Goal: Task Accomplishment & Management: Complete application form

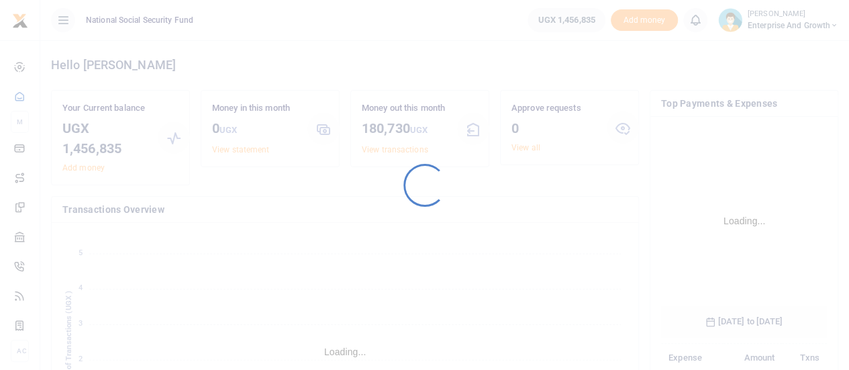
scroll to position [210, 156]
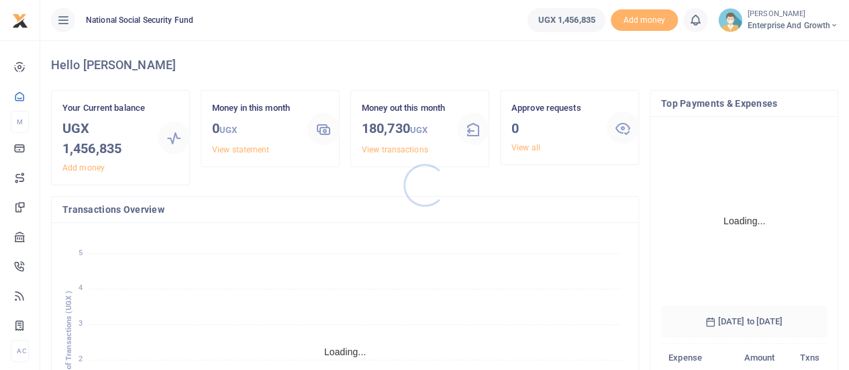
click at [809, 21] on div at bounding box center [424, 185] width 849 height 370
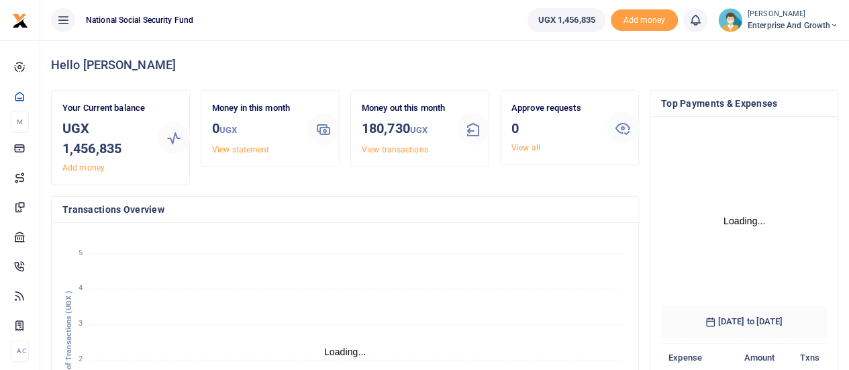
click at [816, 25] on span "Enterprise and Growth" at bounding box center [793, 25] width 91 height 12
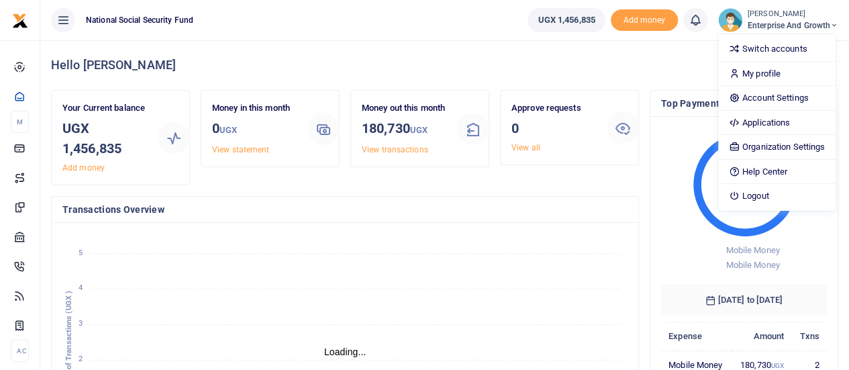
scroll to position [11, 11]
click at [759, 96] on link "Account Settings" at bounding box center [776, 98] width 117 height 19
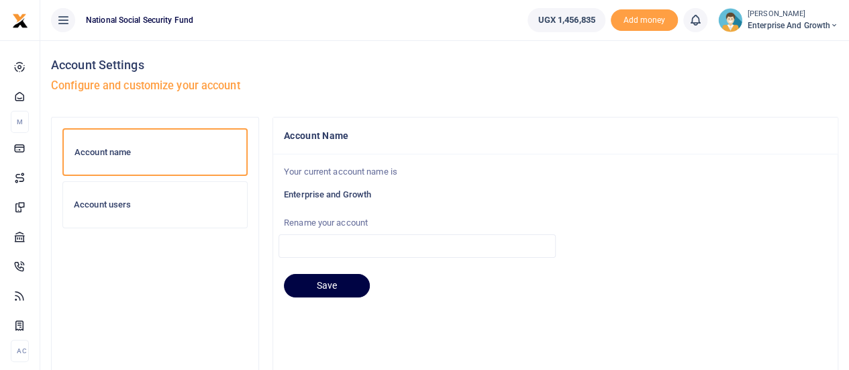
click at [107, 202] on h6 "Account users" at bounding box center [155, 204] width 162 height 11
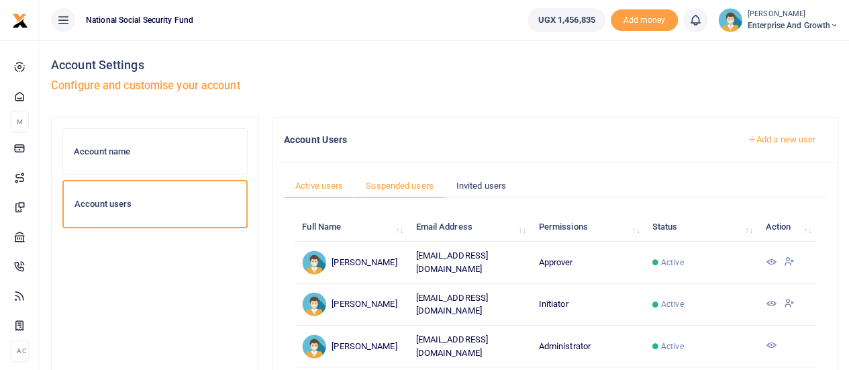
click at [387, 187] on link "Suspended users" at bounding box center [399, 186] width 91 height 26
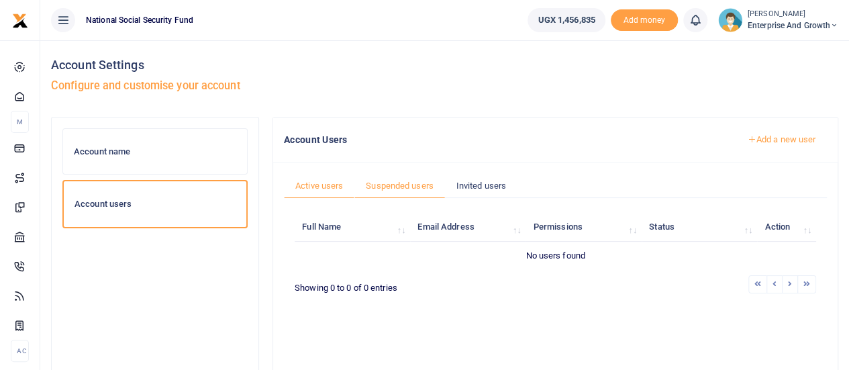
click at [319, 189] on link "Active users" at bounding box center [319, 186] width 70 height 26
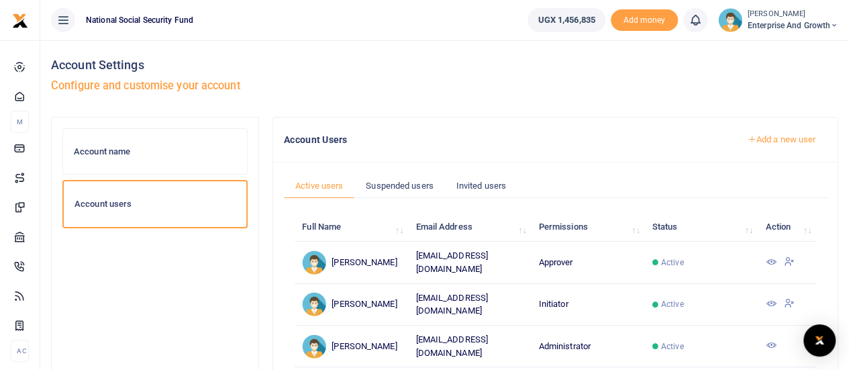
click at [786, 140] on link "Add a new user" at bounding box center [780, 139] width 91 height 23
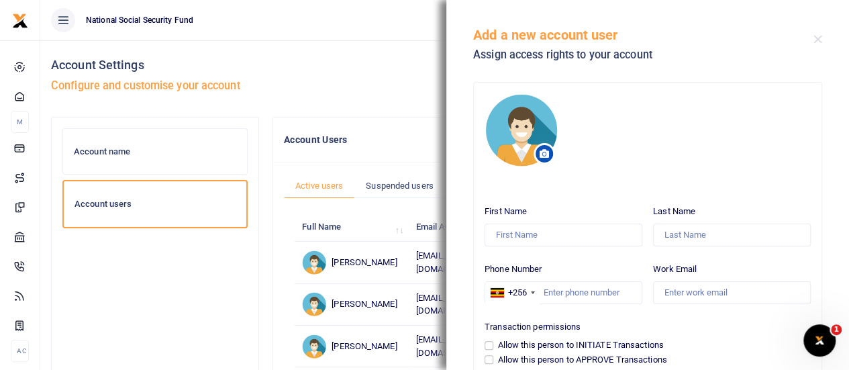
click at [490, 221] on div "First Name" at bounding box center [564, 222] width 158 height 47
click at [504, 234] on input "First Name" at bounding box center [564, 234] width 158 height 23
click at [498, 236] on input "First Name" at bounding box center [564, 234] width 158 height 23
paste input "Alexandra"
type input "Alexandra"
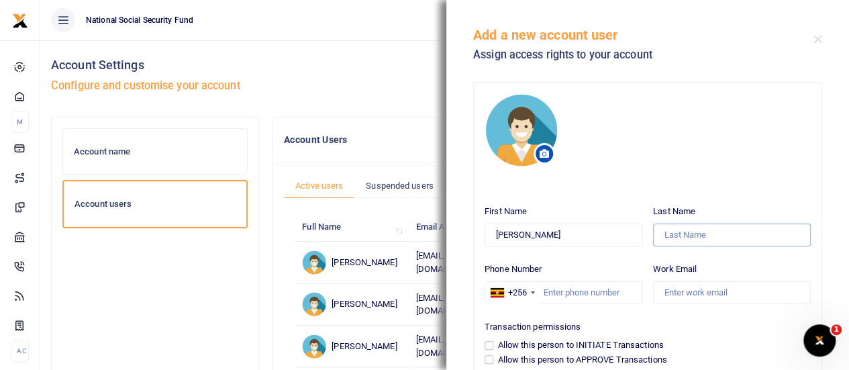
click at [703, 230] on input "Last Name" at bounding box center [732, 234] width 158 height 23
paste input "Nankunda"
type input "Nankunda"
click at [679, 299] on input "Work Email" at bounding box center [732, 292] width 158 height 23
click at [576, 293] on input "Phone Number" at bounding box center [564, 292] width 158 height 23
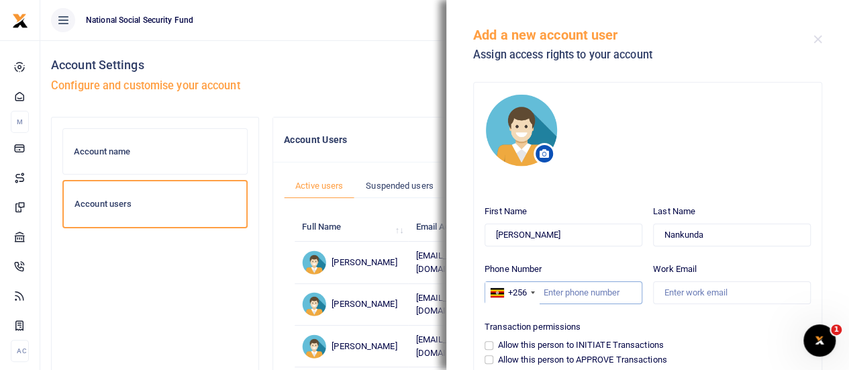
paste input "0791584315"
click at [547, 291] on input "0791584315" at bounding box center [564, 292] width 158 height 23
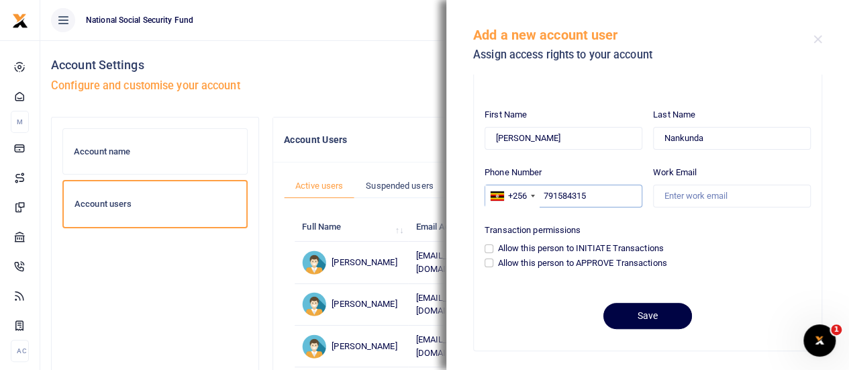
scroll to position [97, 0]
type input "791584315"
click at [494, 246] on div "Allow this person to INITIATE Transactions" at bounding box center [648, 247] width 326 height 13
drag, startPoint x: 489, startPoint y: 247, endPoint x: 506, endPoint y: 253, distance: 18.5
click at [489, 248] on input "Allow this person to INITIATE Transactions" at bounding box center [489, 248] width 9 height 9
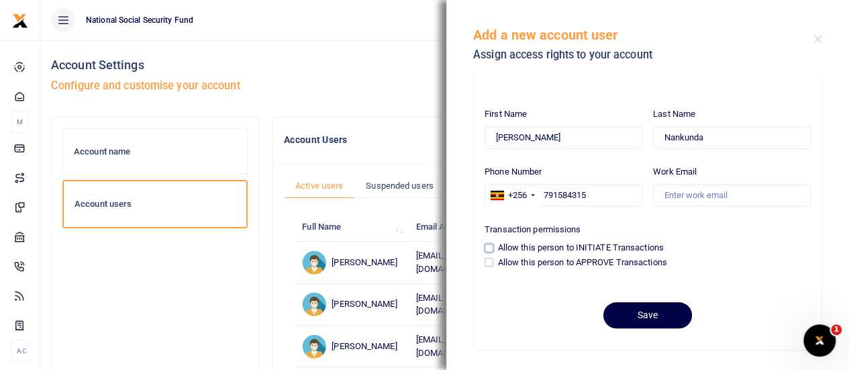
checkbox input "true"
click at [668, 193] on input "Work Email" at bounding box center [732, 195] width 158 height 23
paste input "00791584315"
type input "00791584315"
drag, startPoint x: 737, startPoint y: 197, endPoint x: 537, endPoint y: 195, distance: 200.0
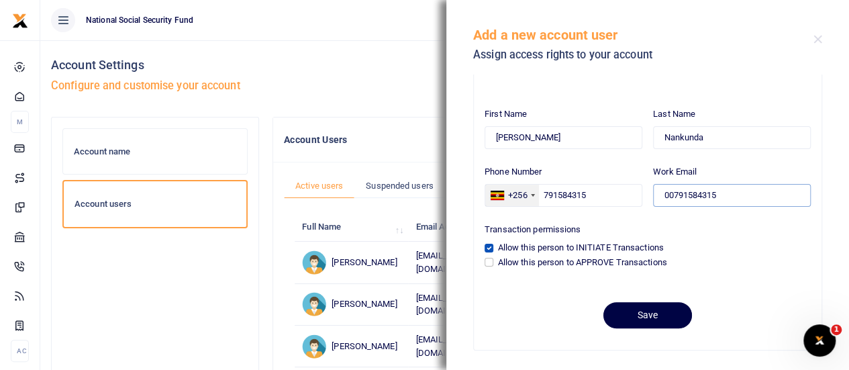
click at [537, 195] on div "First Name Alexandra Last Name Nankunda Phone Number +256 United States +1 Unit…" at bounding box center [647, 191] width 337 height 179
click at [664, 194] on input "Work Email" at bounding box center [732, 195] width 158 height 23
paste input "anankunda@nssfug.org"
click at [664, 196] on input "anankunda@nssfug.org" at bounding box center [732, 195] width 158 height 23
type input "anankunda@nssfug.org"
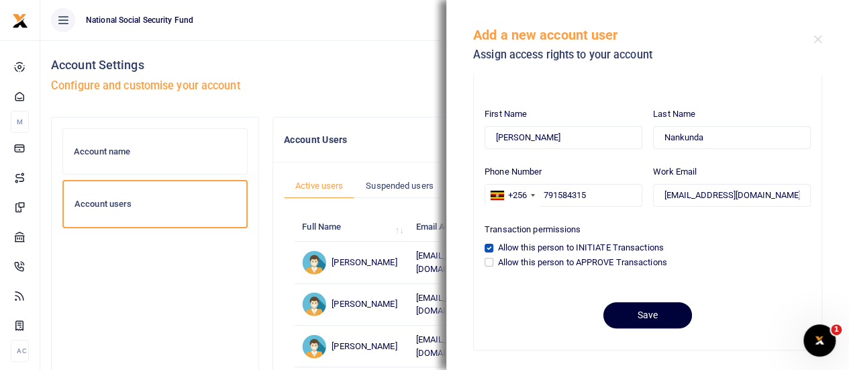
click at [635, 316] on button "Save" at bounding box center [647, 315] width 89 height 26
